Goal: Transaction & Acquisition: Purchase product/service

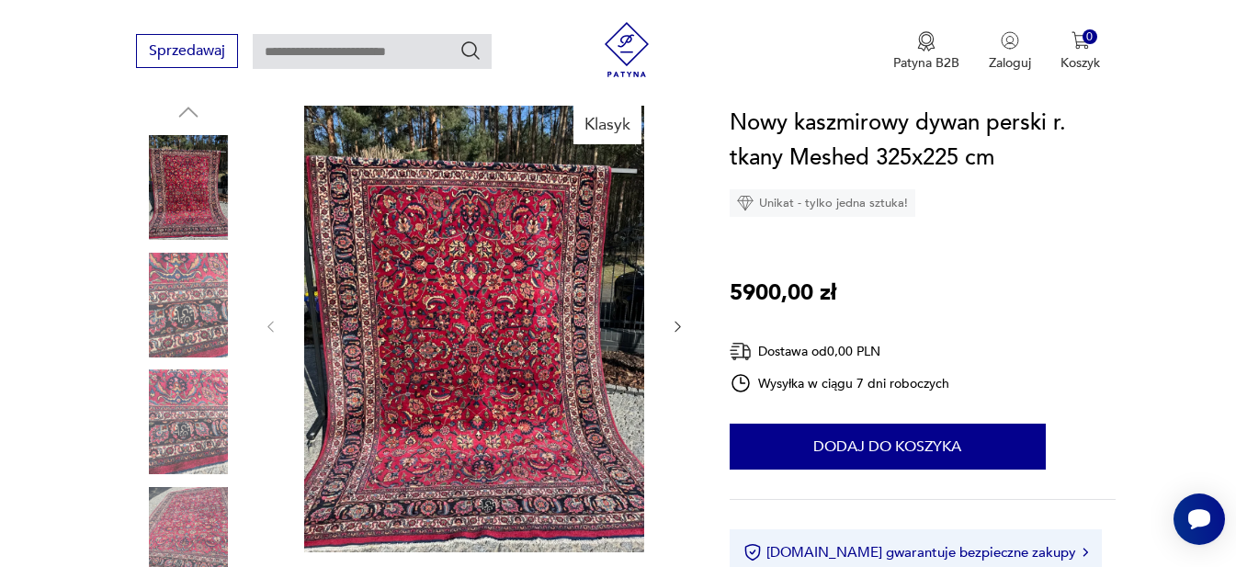
scroll to position [245, 0]
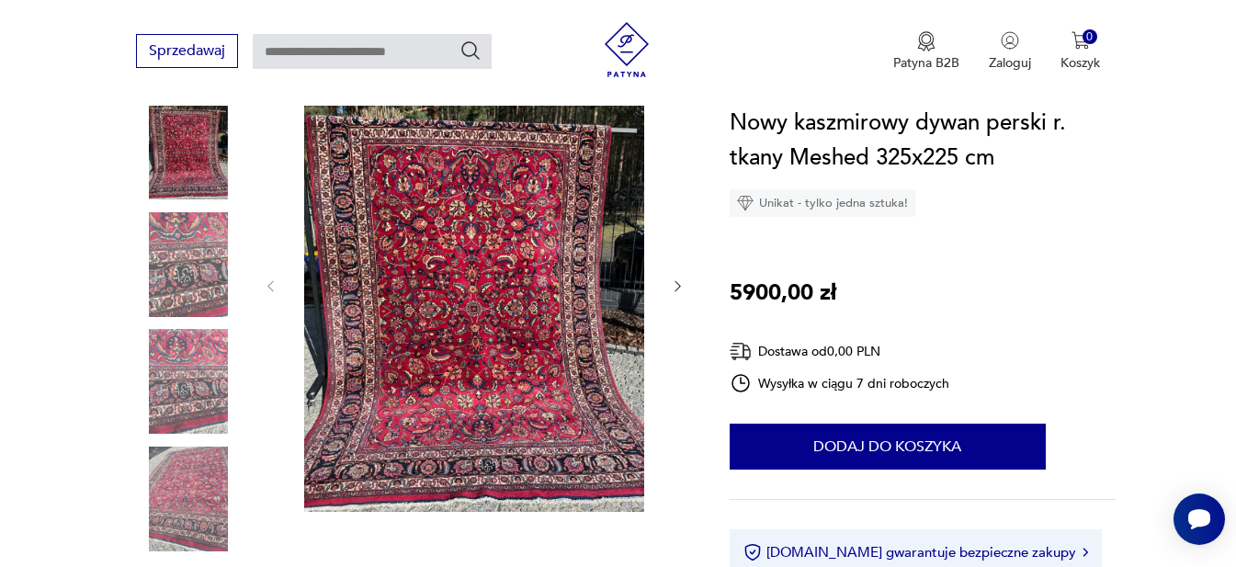
click at [674, 283] on icon "button" at bounding box center [678, 286] width 16 height 16
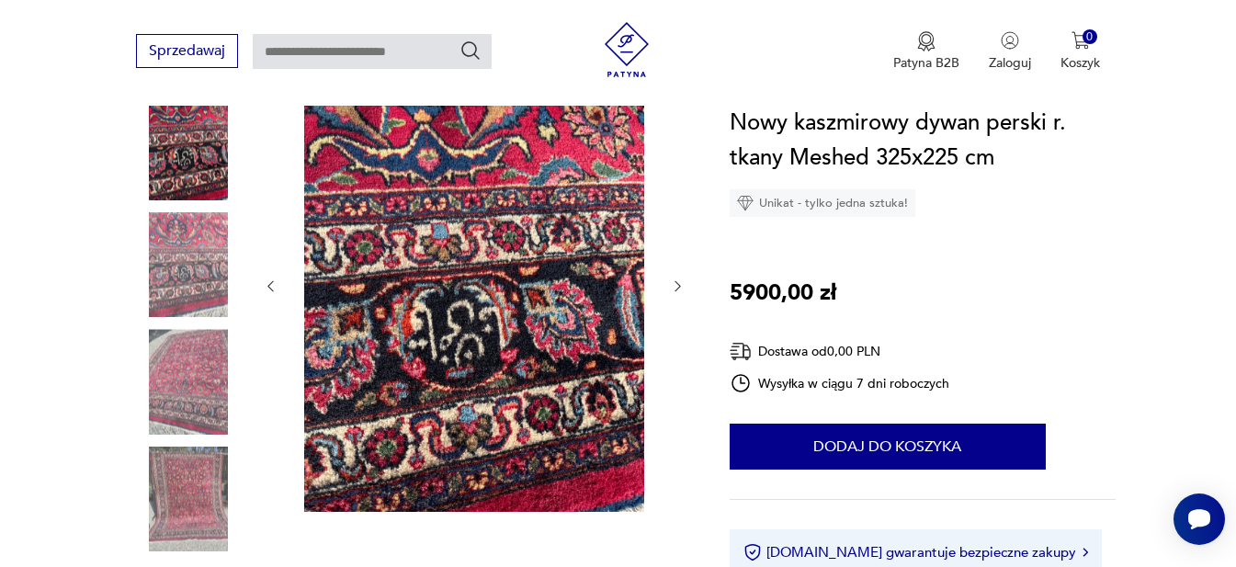
click at [674, 283] on icon "button" at bounding box center [678, 286] width 16 height 16
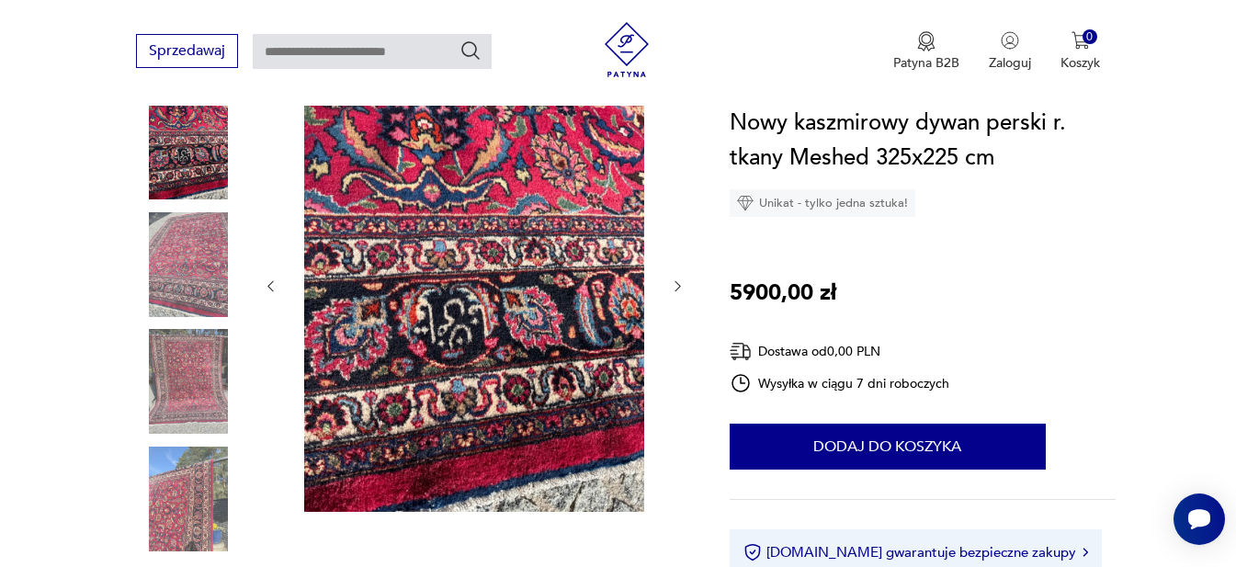
click at [674, 283] on icon "button" at bounding box center [678, 286] width 16 height 16
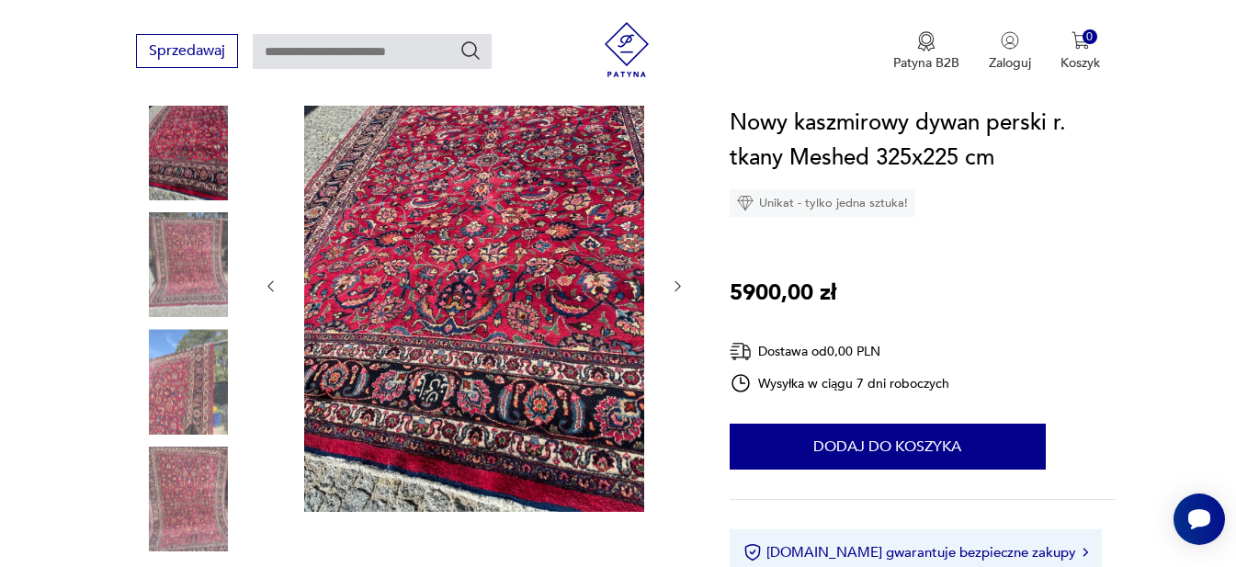
click at [674, 283] on icon "button" at bounding box center [678, 286] width 16 height 16
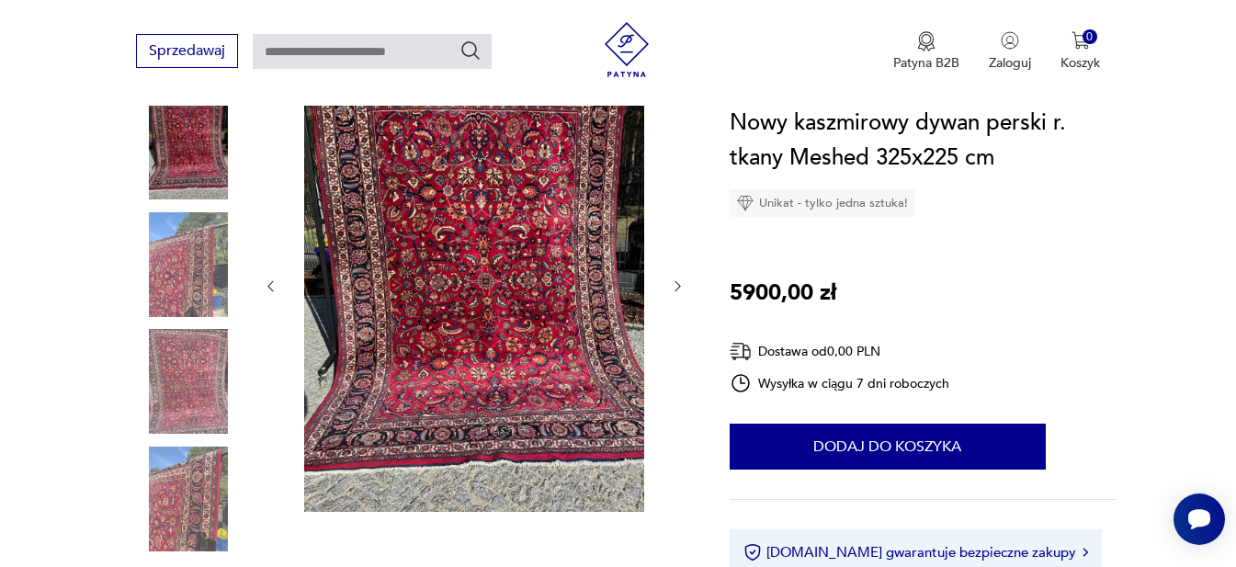
click at [674, 283] on icon "button" at bounding box center [678, 286] width 16 height 16
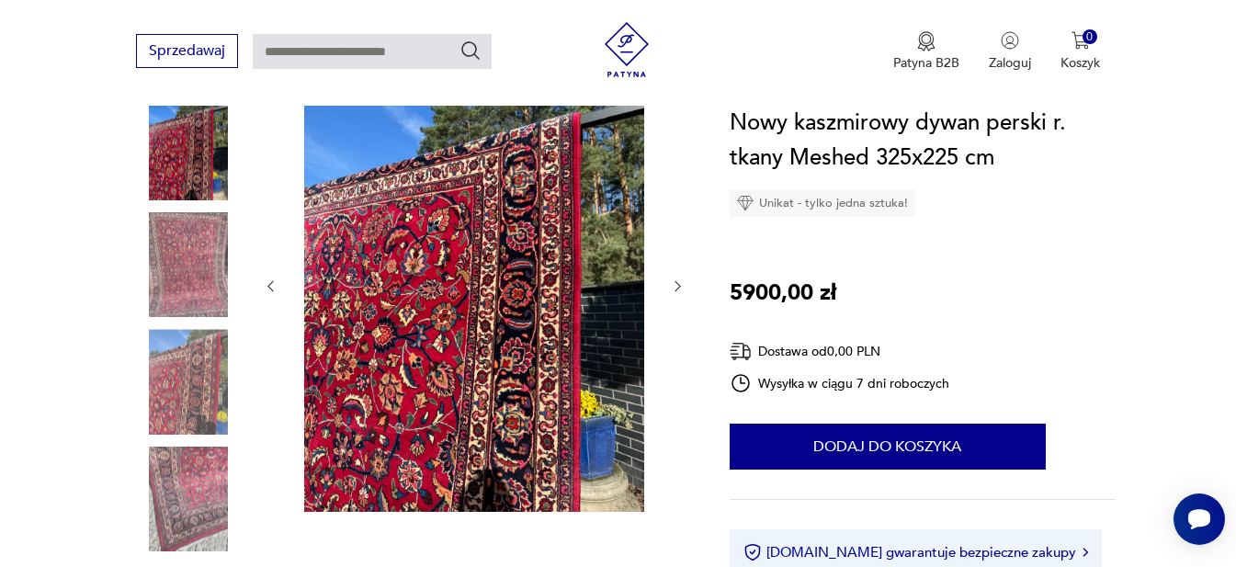
click at [674, 283] on icon "button" at bounding box center [678, 286] width 16 height 16
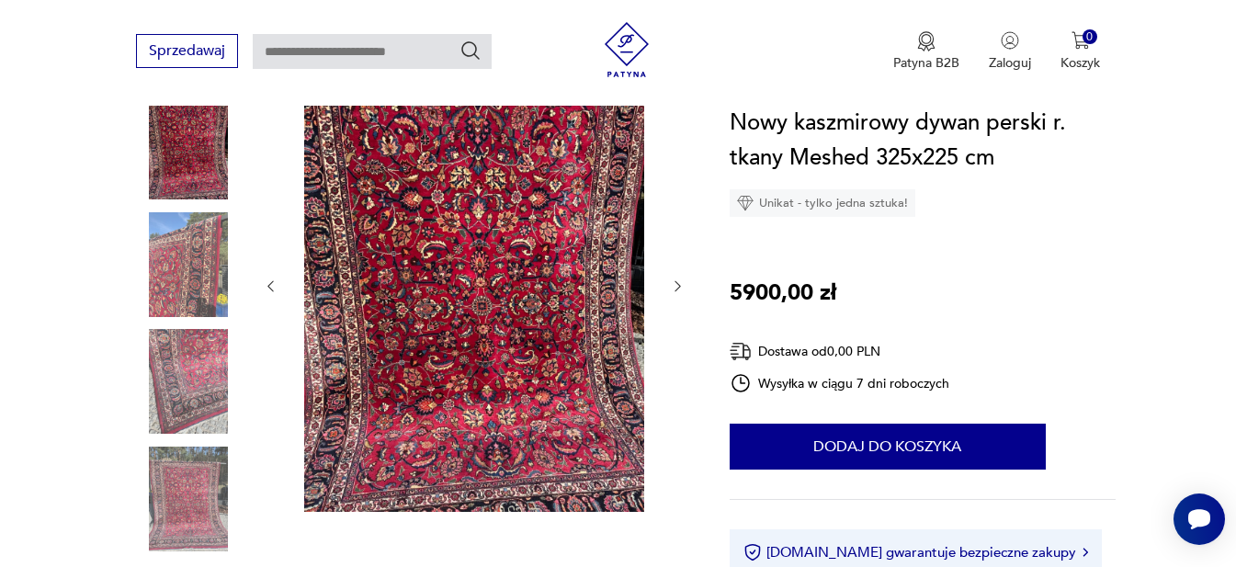
click at [674, 283] on icon "button" at bounding box center [678, 286] width 16 height 16
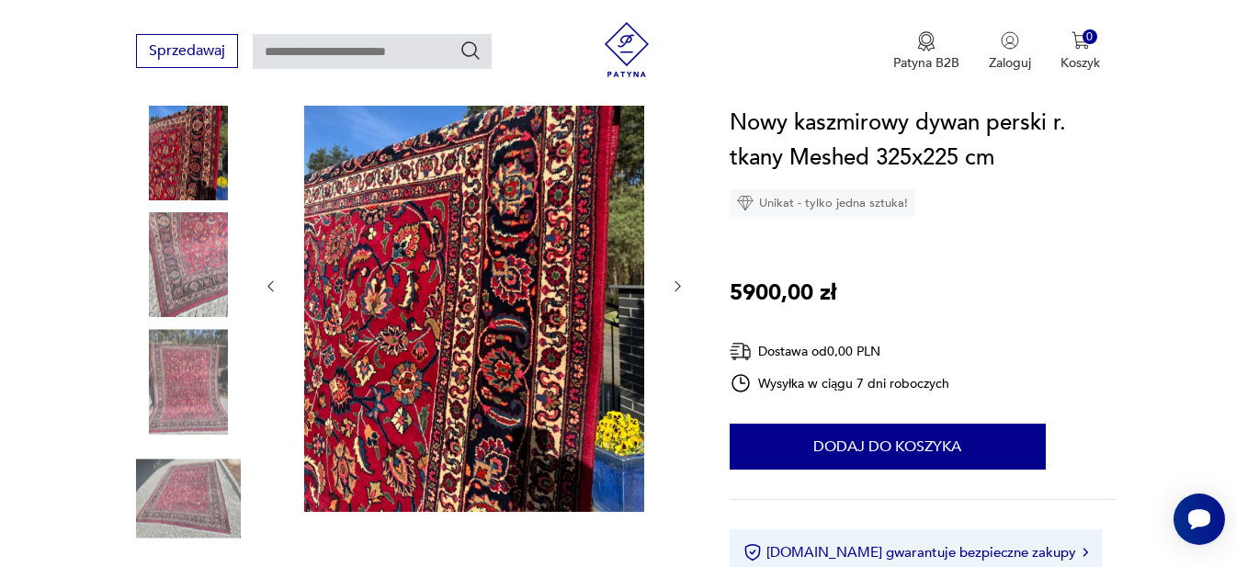
click at [674, 283] on icon "button" at bounding box center [678, 286] width 16 height 16
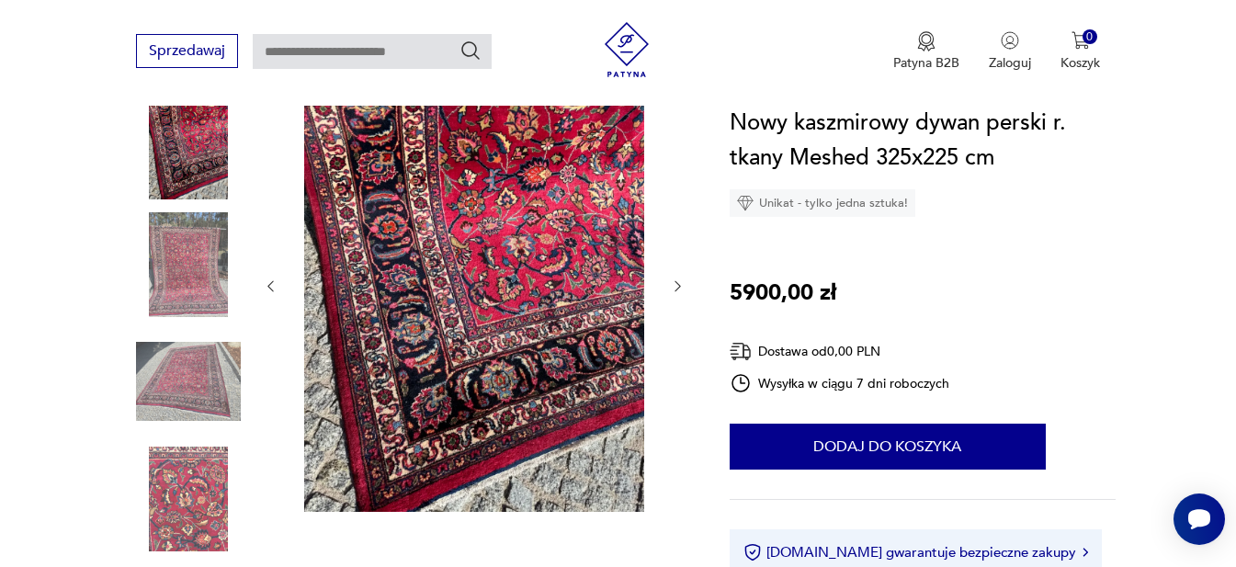
click at [674, 283] on icon "button" at bounding box center [678, 286] width 16 height 16
